Goal: Transaction & Acquisition: Purchase product/service

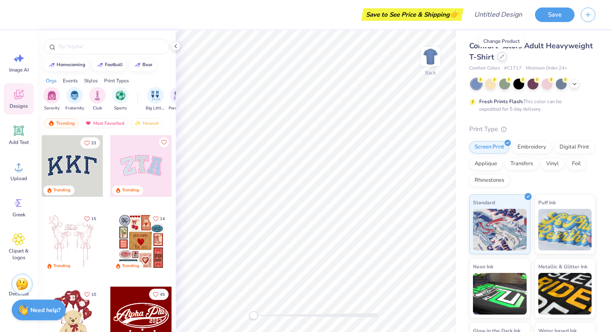
click at [500, 56] on icon at bounding box center [502, 57] width 4 height 4
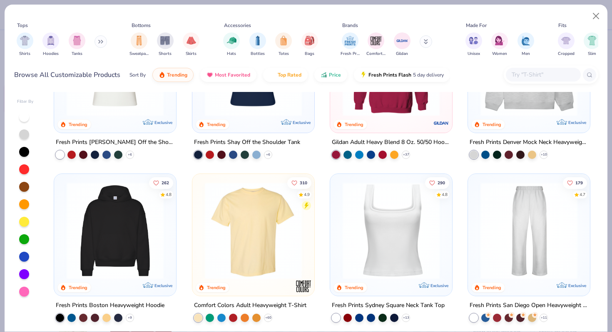
scroll to position [74, 0]
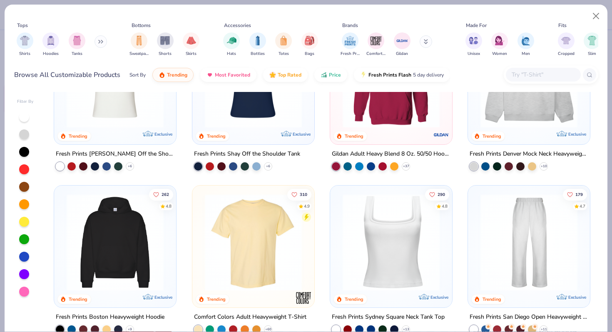
click at [369, 244] on img at bounding box center [390, 242] width 105 height 97
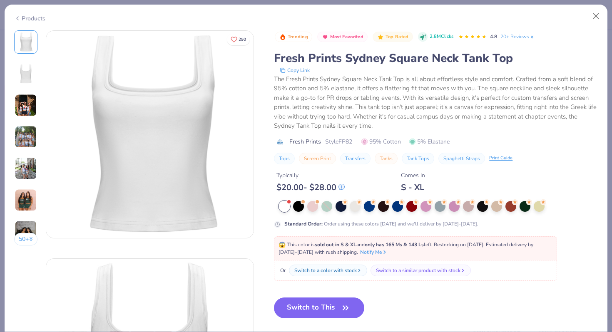
click at [27, 14] on div "Products" at bounding box center [29, 18] width 31 height 9
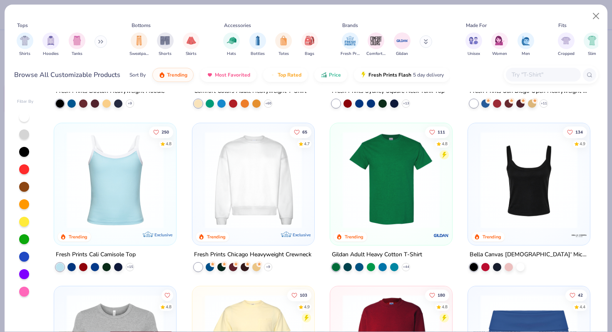
scroll to position [299, 0]
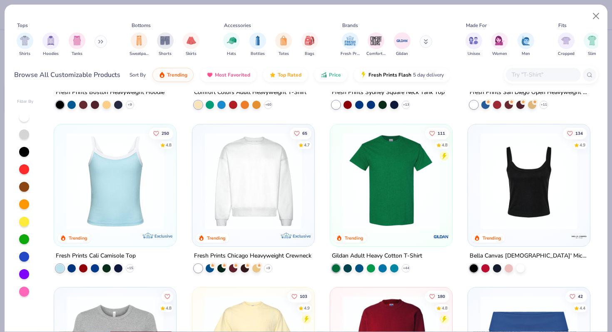
click at [111, 154] on img at bounding box center [114, 180] width 105 height 97
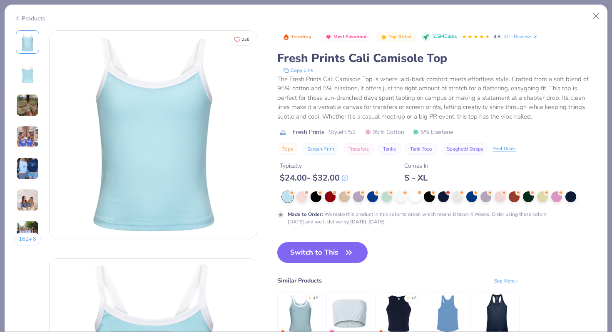
click at [17, 12] on div "Products" at bounding box center [306, 16] width 603 height 22
click at [18, 14] on icon at bounding box center [17, 18] width 7 height 10
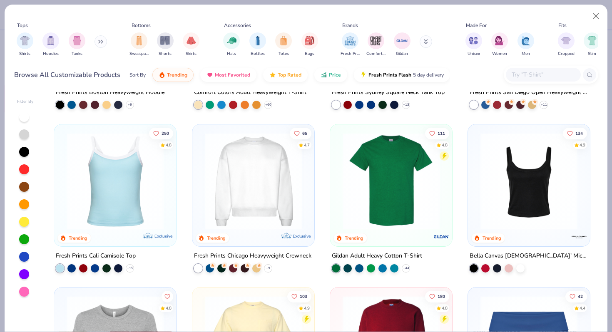
scroll to position [344, 0]
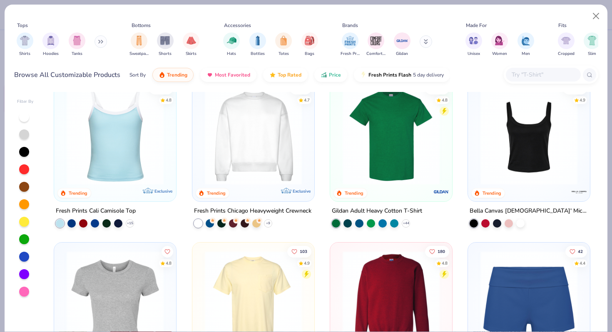
click at [491, 148] on img at bounding box center [528, 135] width 105 height 97
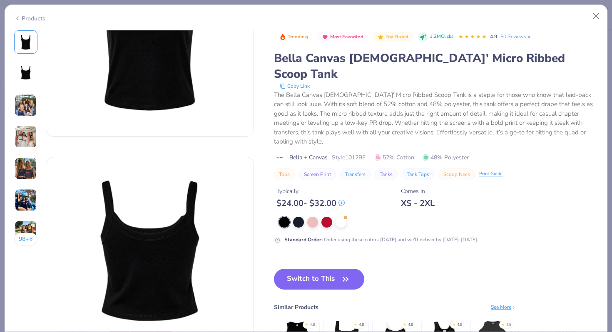
click at [19, 135] on img at bounding box center [26, 137] width 22 height 22
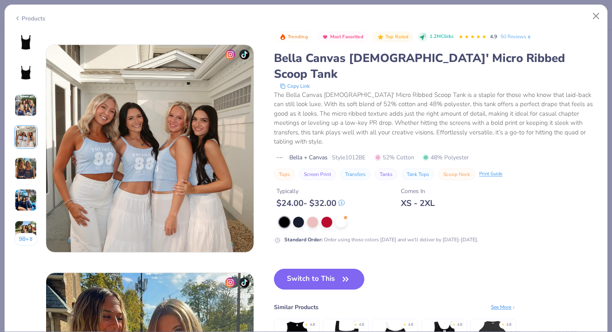
scroll to position [684, 0]
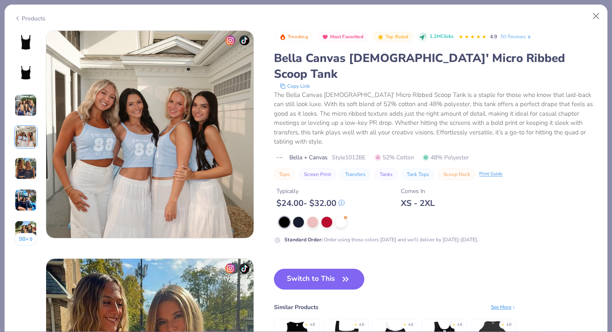
click at [29, 46] on img at bounding box center [26, 42] width 20 height 20
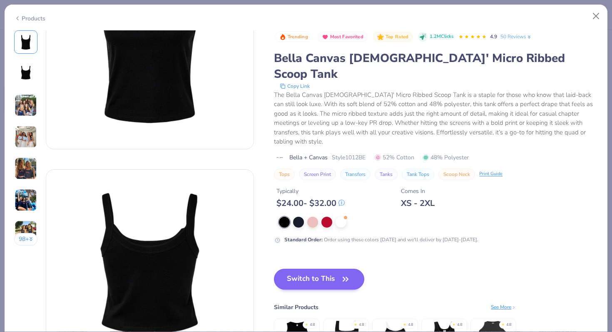
scroll to position [130, 0]
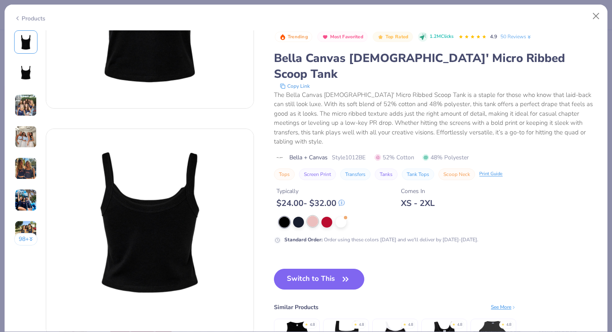
click at [315, 216] on div at bounding box center [312, 221] width 11 height 11
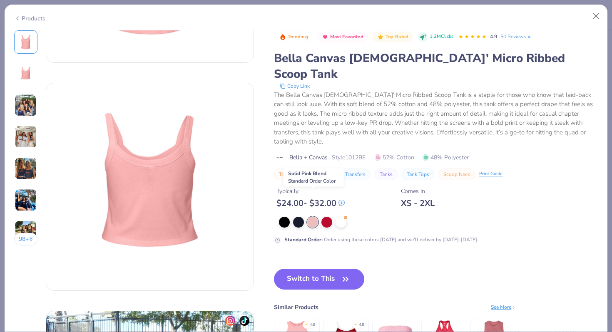
scroll to position [175, 0]
click at [341, 216] on div at bounding box center [340, 221] width 11 height 11
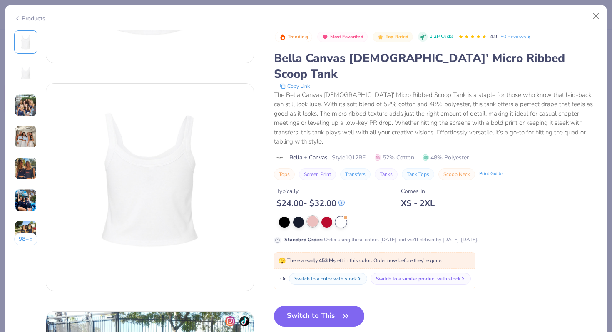
click at [313, 216] on div at bounding box center [312, 221] width 11 height 11
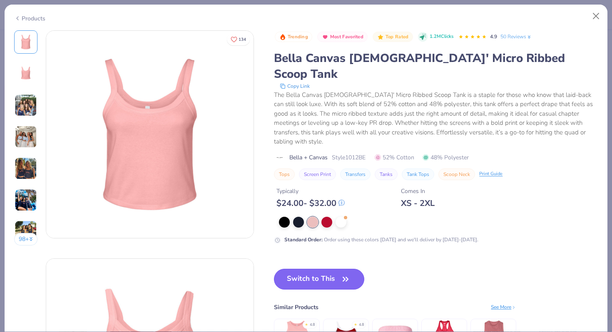
click at [329, 269] on button "Switch to This" at bounding box center [319, 279] width 90 height 21
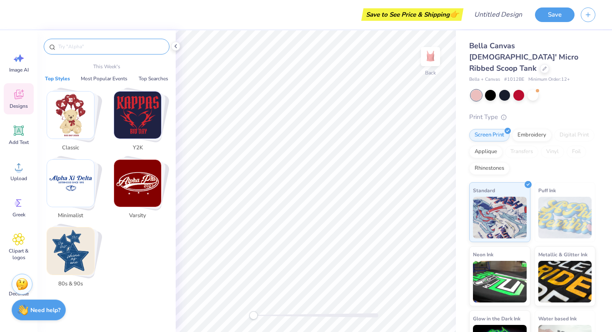
click at [85, 47] on input "text" at bounding box center [110, 46] width 107 height 8
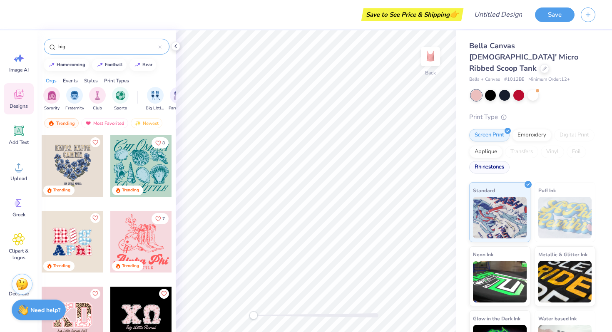
type input "big"
click at [501, 161] on div "Rhinestones" at bounding box center [489, 167] width 40 height 12
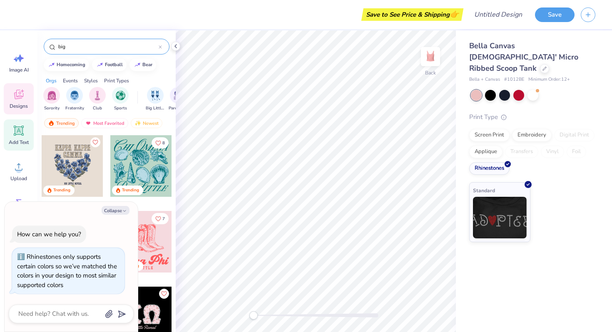
click at [18, 125] on icon at bounding box center [18, 130] width 12 height 12
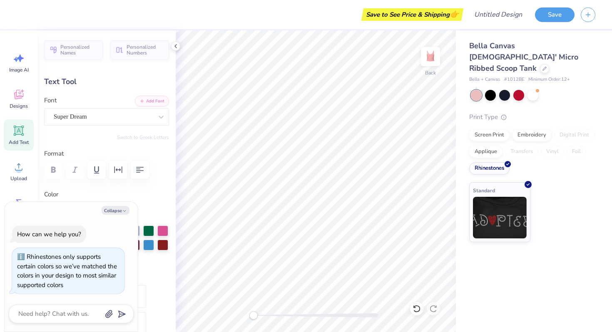
type textarea "x"
type textarea "TbEXT"
type textarea "x"
type textarea "TbEXT"
type textarea "x"
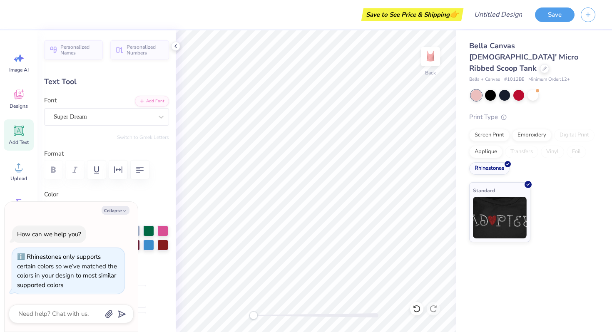
type textarea "TEXT"
type textarea "x"
type textarea "EXT"
type textarea "x"
type textarea "EX"
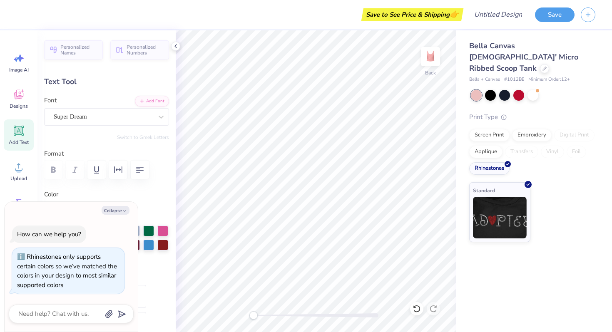
type textarea "x"
type textarea "E"
type textarea "x"
type textarea "B"
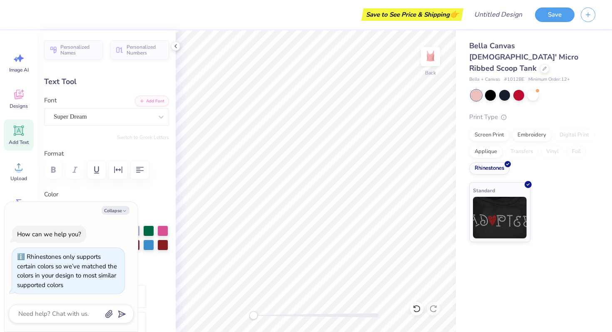
type textarea "x"
type textarea "B"
type textarea "x"
type textarea "BI"
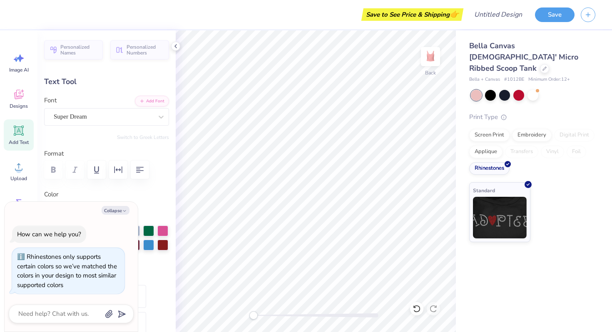
type textarea "x"
type textarea "BIG"
click at [120, 210] on button "Collapse" at bounding box center [116, 210] width 28 height 9
type textarea "x"
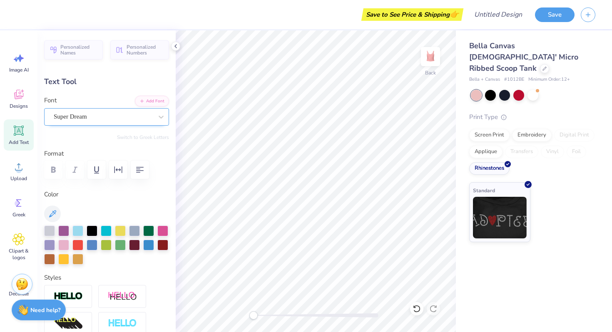
click at [151, 114] on div "Super Dream" at bounding box center [103, 116] width 101 height 13
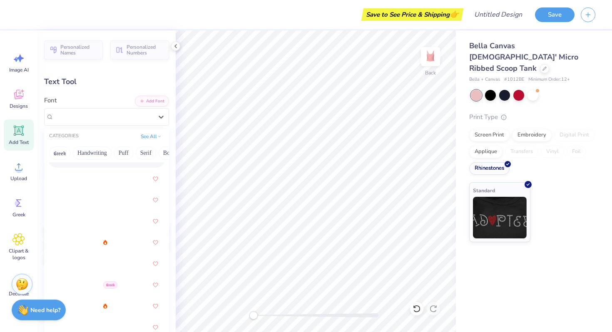
scroll to position [305, 0]
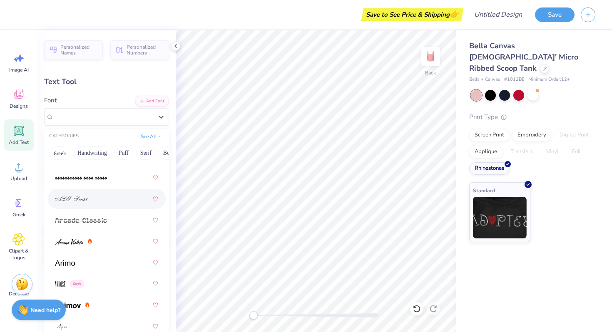
click at [86, 202] on img at bounding box center [71, 199] width 33 height 6
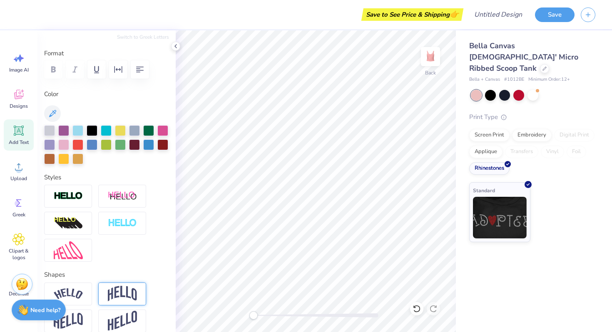
scroll to position [0, 0]
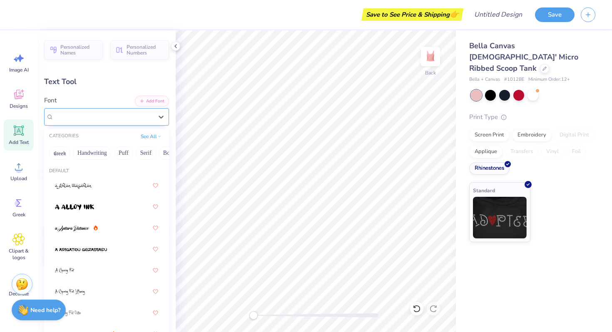
click at [112, 109] on div "ALS Script" at bounding box center [106, 116] width 125 height 17
click at [93, 155] on button "Handwriting" at bounding box center [92, 153] width 39 height 13
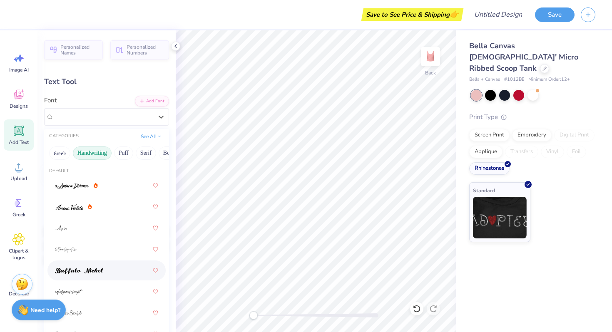
click at [98, 273] on img at bounding box center [79, 271] width 48 height 6
click at [100, 117] on div "Buffalo Nickel" at bounding box center [103, 116] width 101 height 13
click at [127, 149] on button "Puff" at bounding box center [123, 153] width 19 height 13
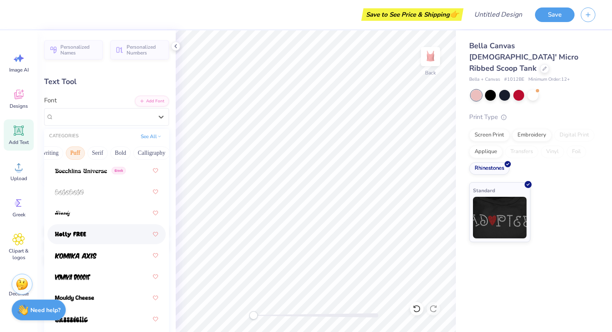
scroll to position [88, 0]
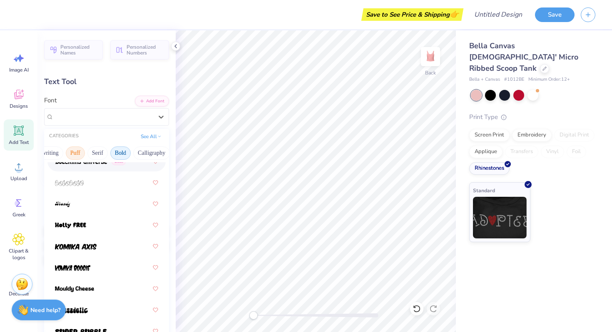
click at [120, 151] on button "Bold" at bounding box center [120, 153] width 20 height 13
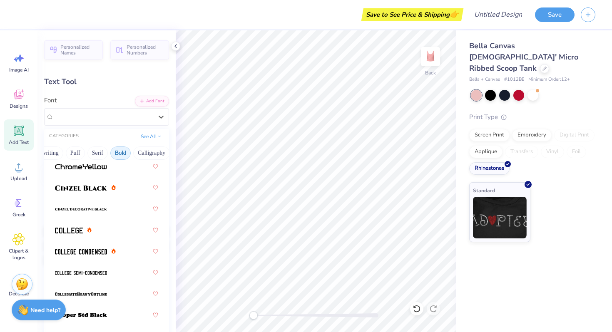
scroll to position [64, 0]
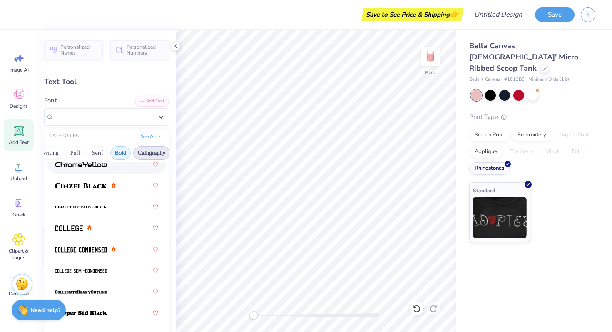
click at [147, 153] on button "Calligraphy" at bounding box center [151, 153] width 37 height 13
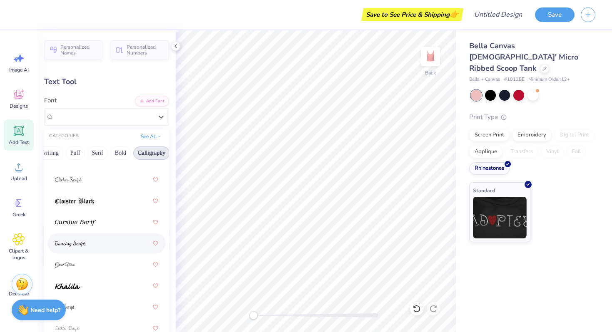
scroll to position [234, 0]
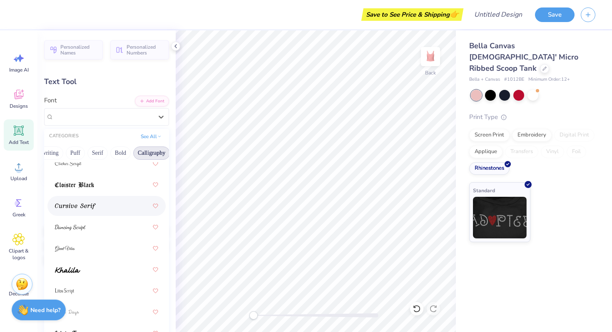
click at [96, 206] on div at bounding box center [106, 206] width 103 height 15
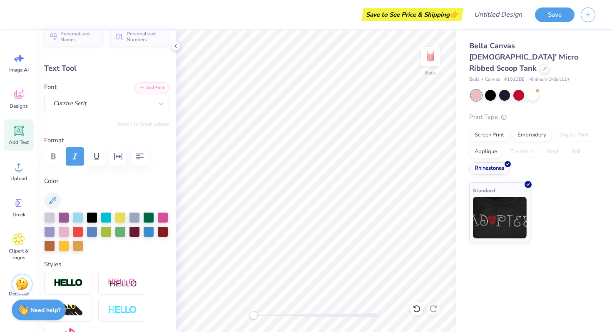
scroll to position [15, 0]
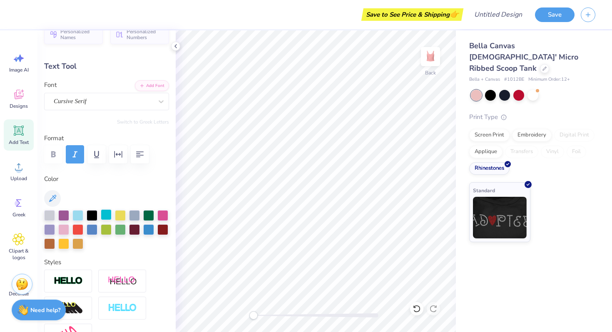
click at [106, 210] on div at bounding box center [106, 214] width 11 height 11
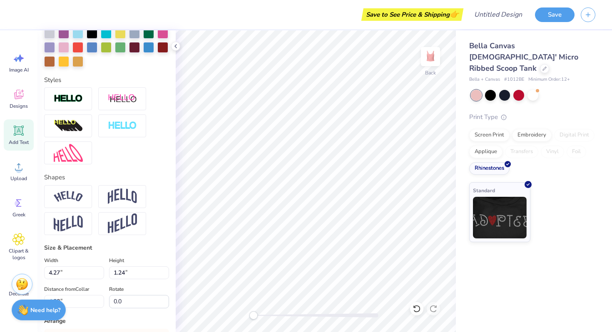
scroll to position [327, 0]
